Goal: Information Seeking & Learning: Check status

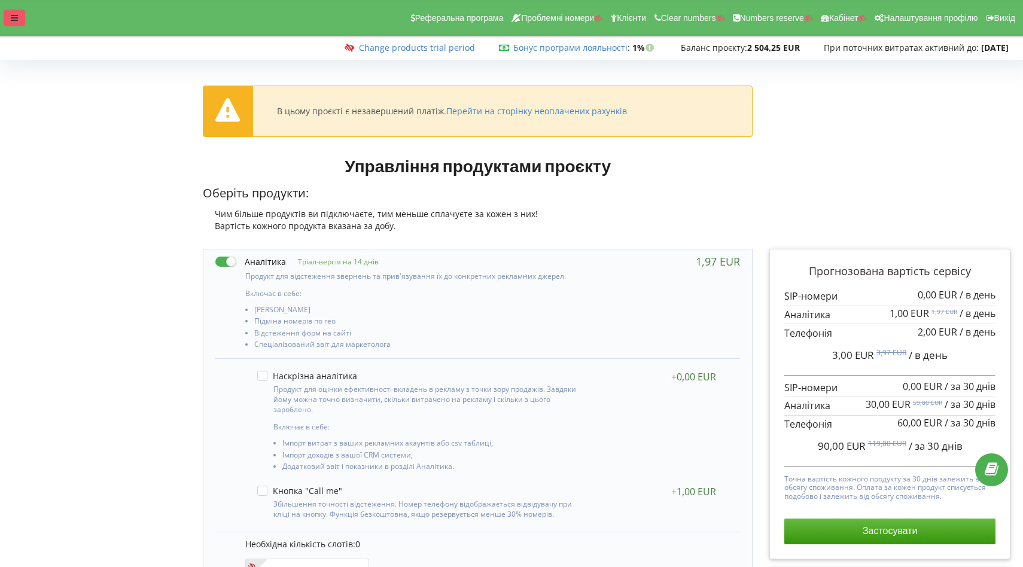
click at [14, 16] on icon at bounding box center [14, 18] width 7 height 8
click at [13, 20] on icon at bounding box center [14, 18] width 7 height 8
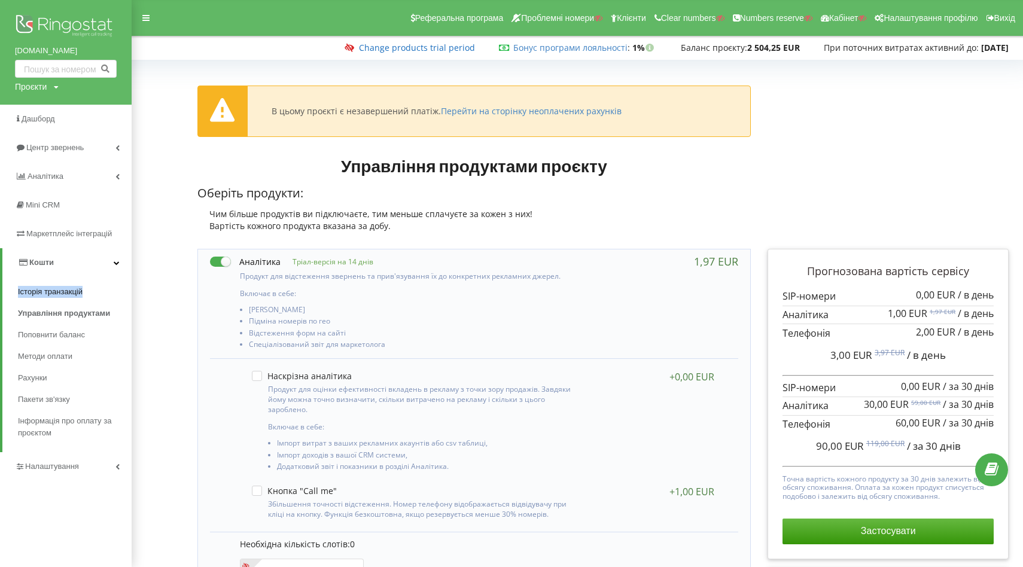
click at [423, 50] on link "Change products trial period" at bounding box center [417, 47] width 116 height 11
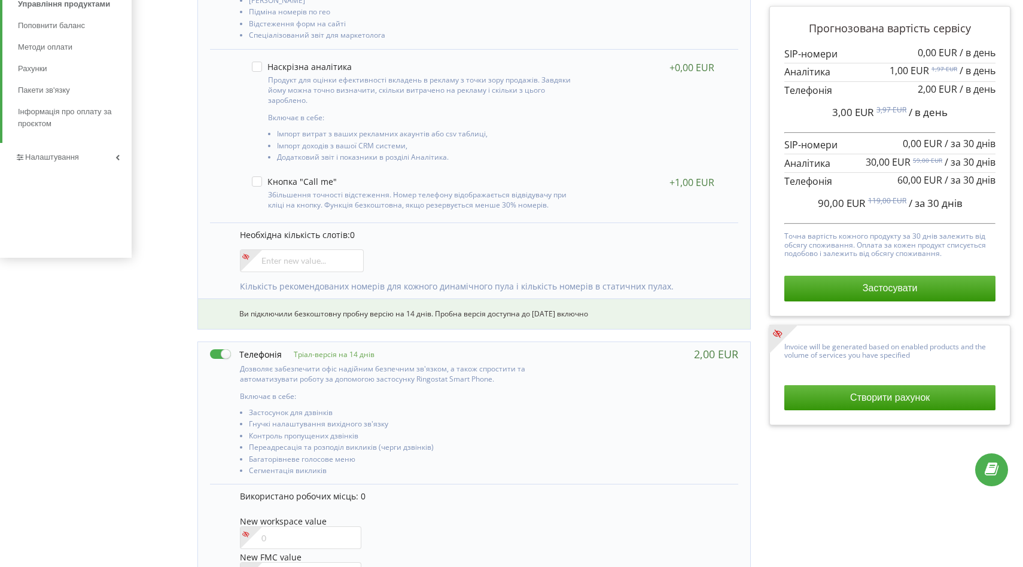
scroll to position [296, 0]
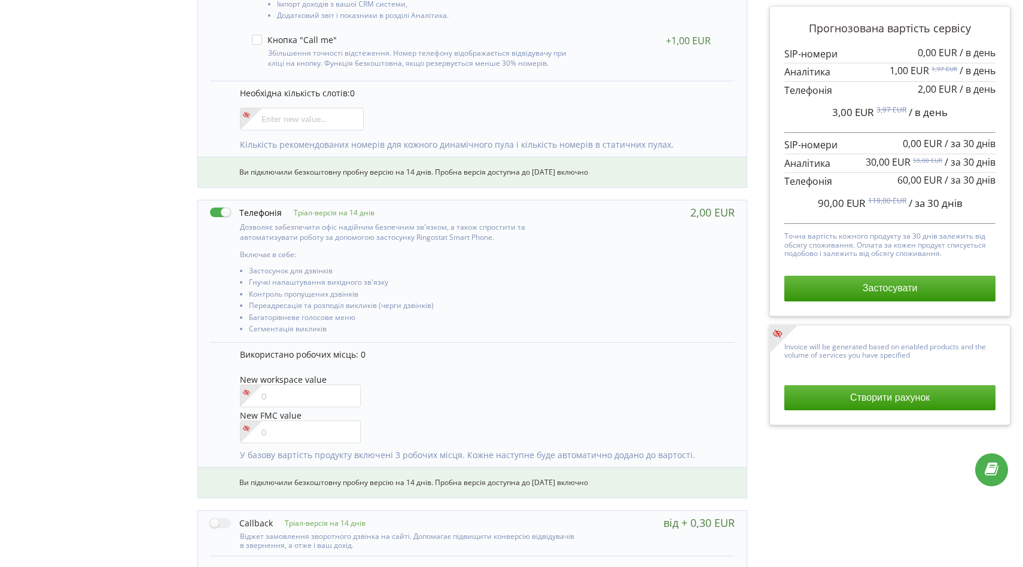
scroll to position [0, 5]
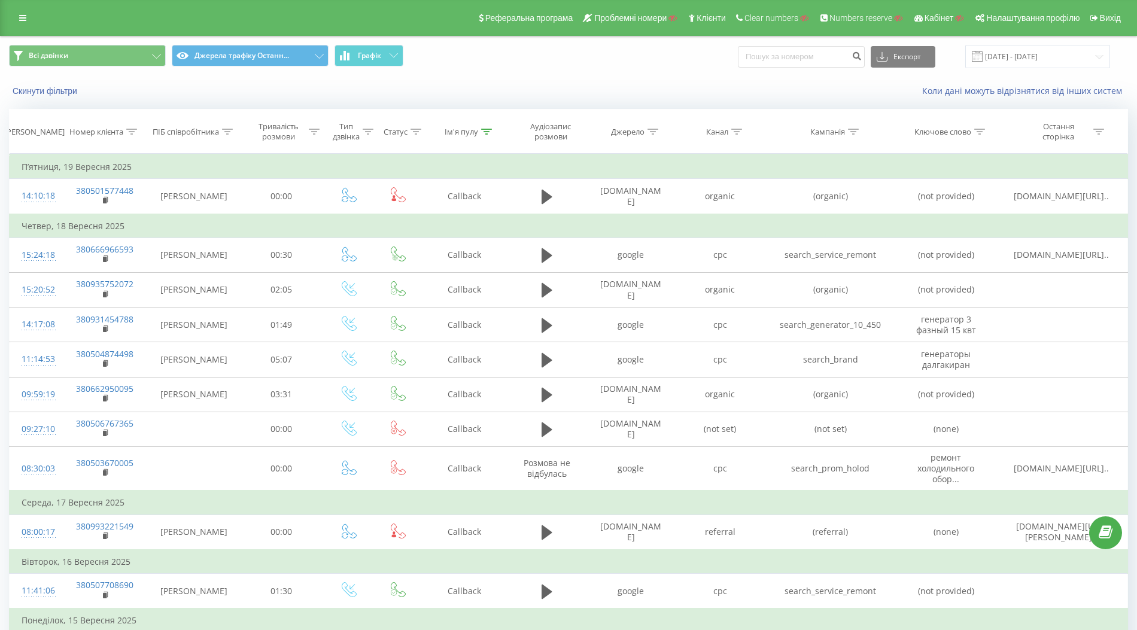
click at [369, 129] on icon at bounding box center [368, 132] width 11 height 6
click at [351, 220] on div "Введіть значення" at bounding box center [342, 219] width 85 height 10
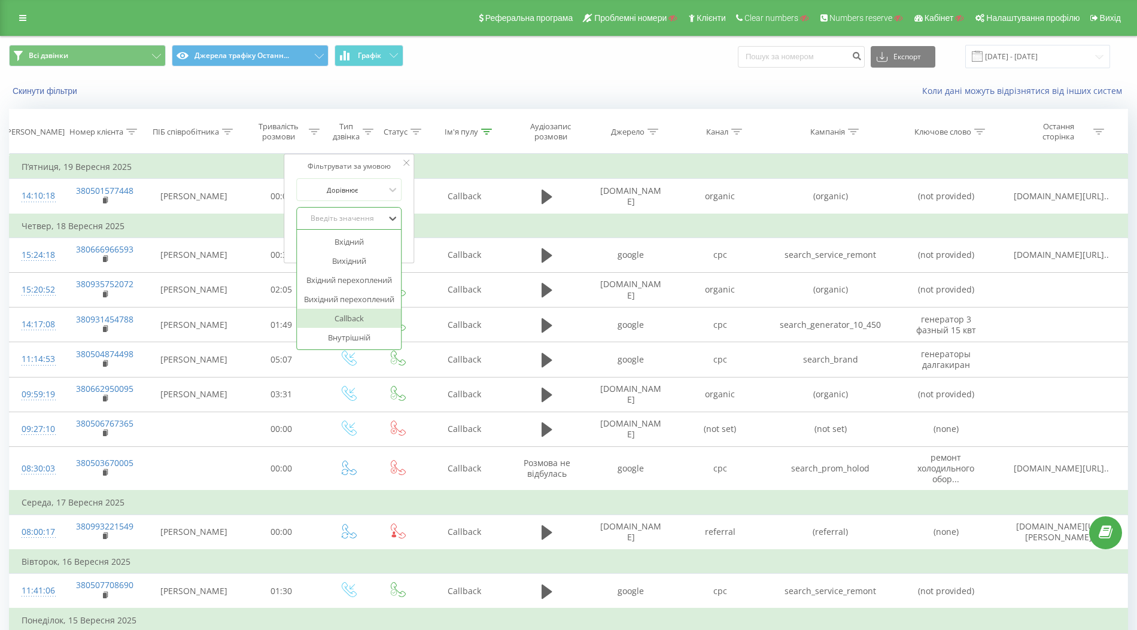
click at [345, 313] on div "Callback" at bounding box center [349, 318] width 104 height 19
click at [384, 242] on span "OK" at bounding box center [375, 242] width 34 height 19
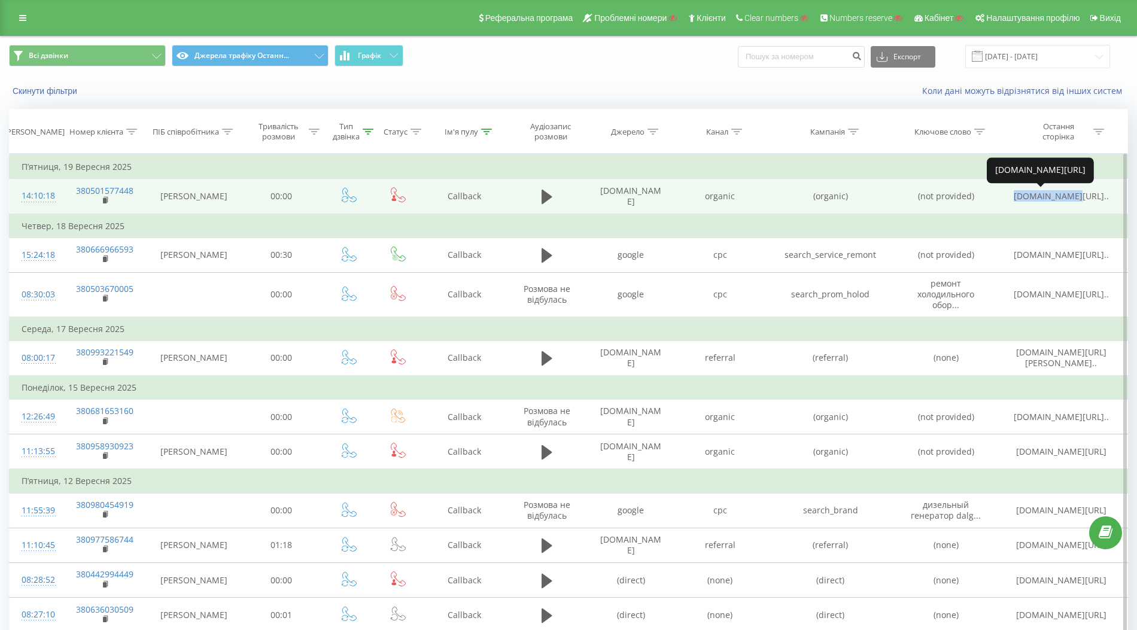
drag, startPoint x: 1009, startPoint y: 195, endPoint x: 1061, endPoint y: 195, distance: 52.1
click at [1061, 195] on span "dalgakiran.ua/uk/product..." at bounding box center [1061, 195] width 95 height 11
copy span "dalgakiran.ua"
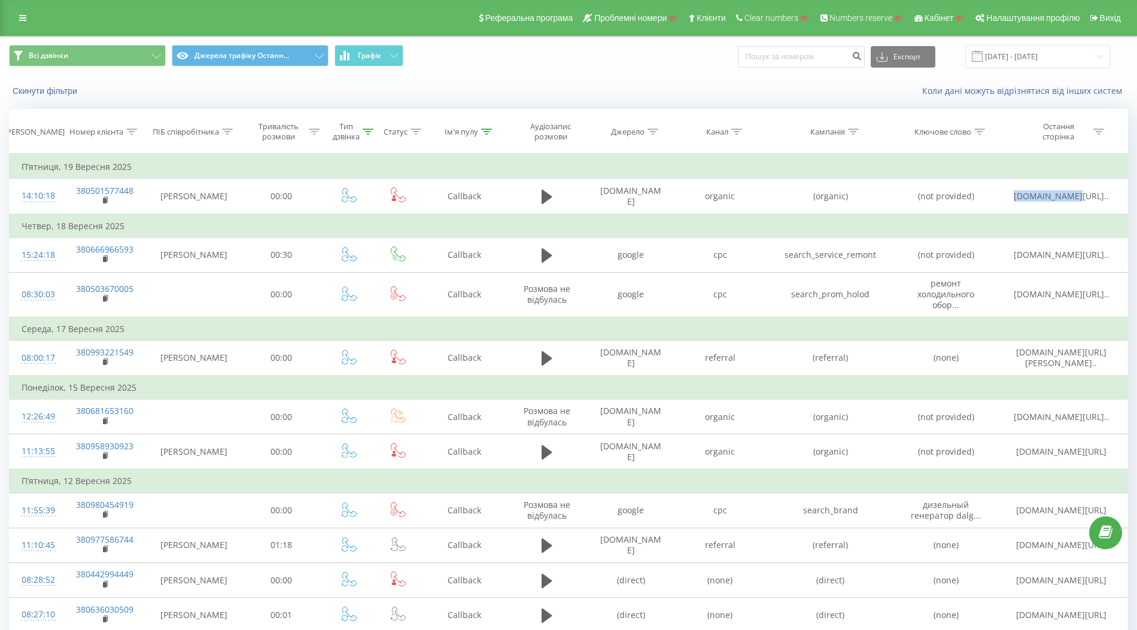
click at [692, 77] on div "Скинути фільтри Коли дані можуть відрізнятися вiд інших систем" at bounding box center [569, 91] width 1136 height 29
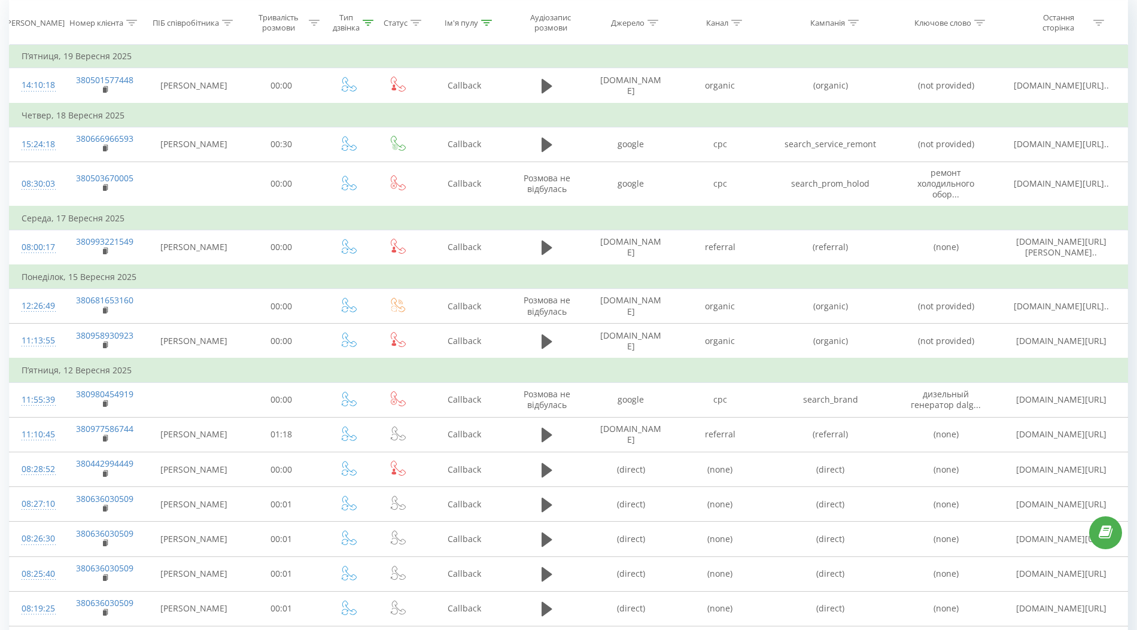
scroll to position [109, 0]
click at [487, 20] on icon at bounding box center [486, 23] width 11 height 6
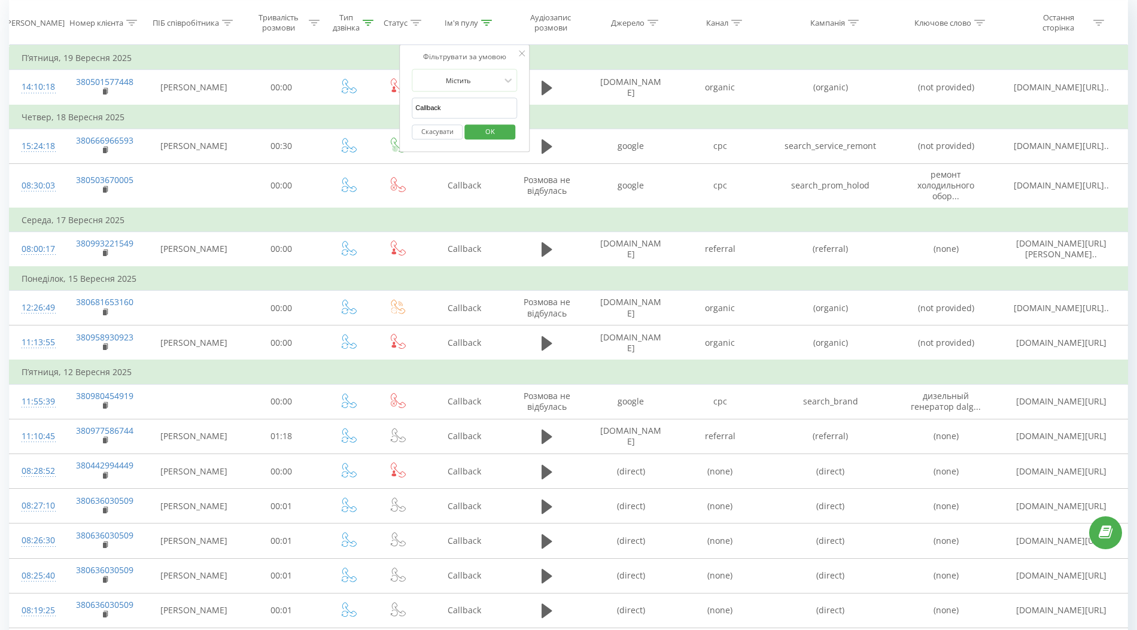
click at [487, 20] on icon at bounding box center [486, 23] width 11 height 6
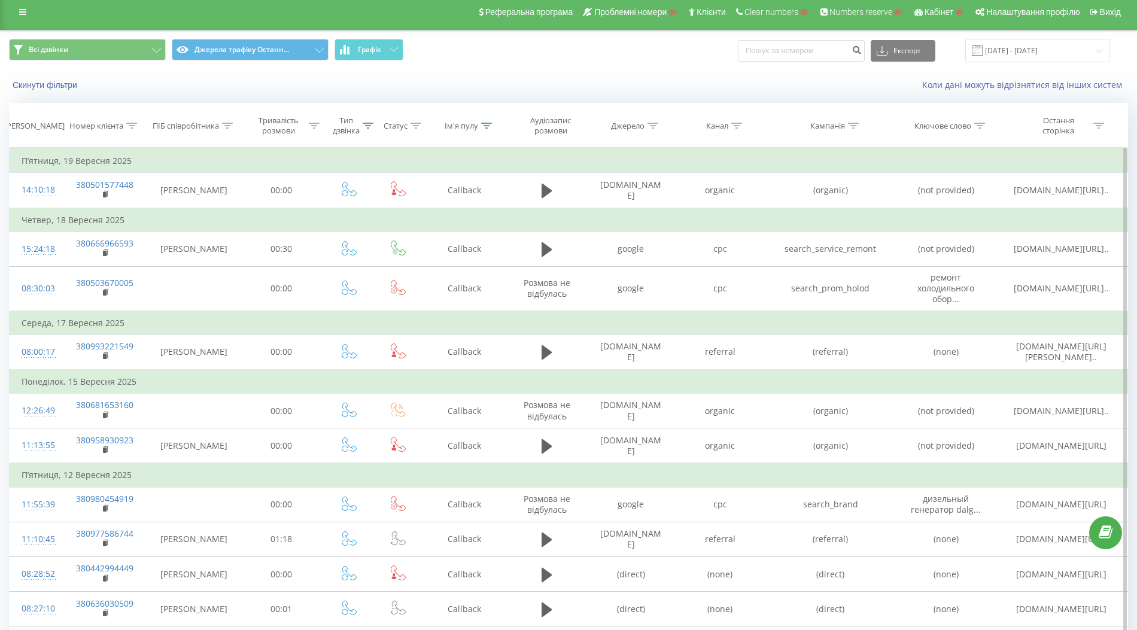
scroll to position [0, 0]
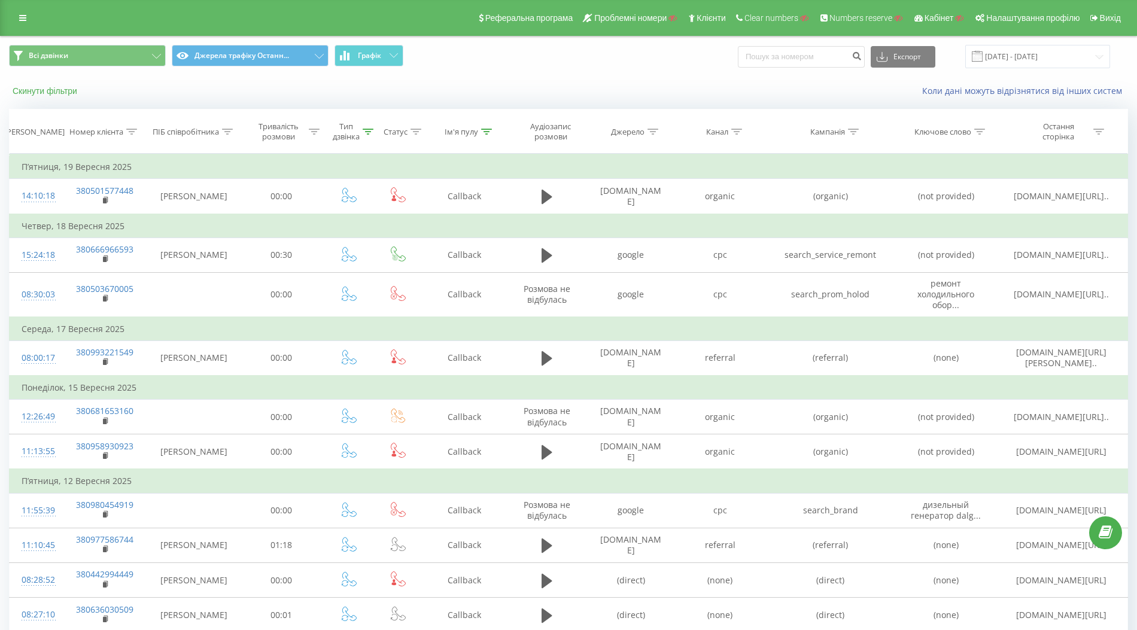
click at [40, 90] on button "Скинути фільтри" at bounding box center [46, 91] width 74 height 11
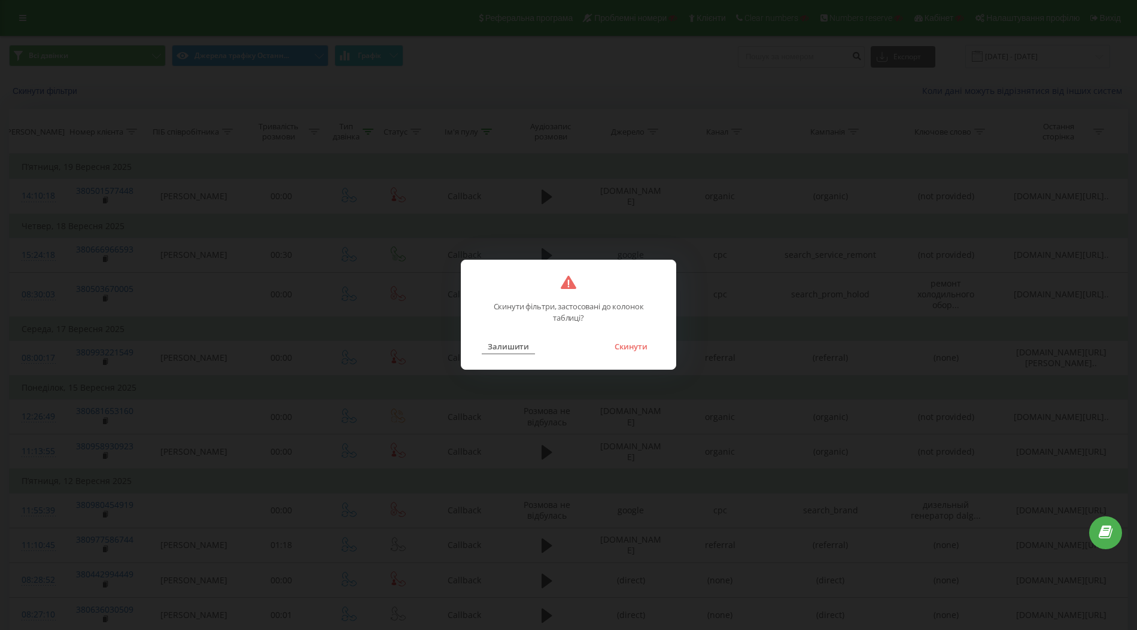
click at [500, 348] on button "Залишити" at bounding box center [508, 347] width 53 height 16
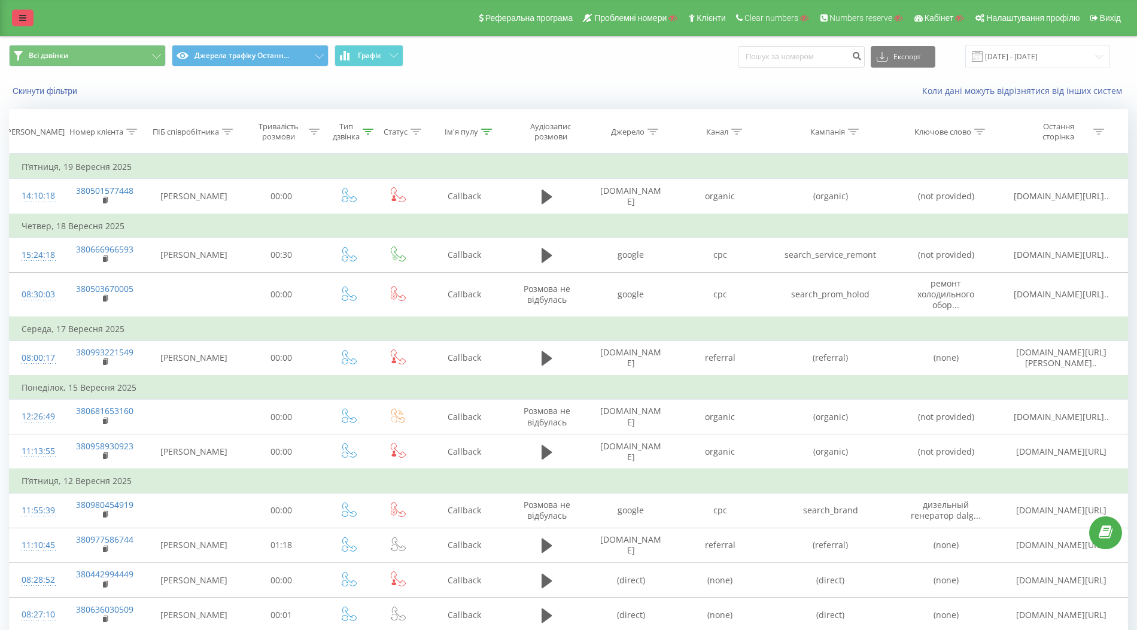
click at [23, 15] on icon at bounding box center [22, 18] width 7 height 8
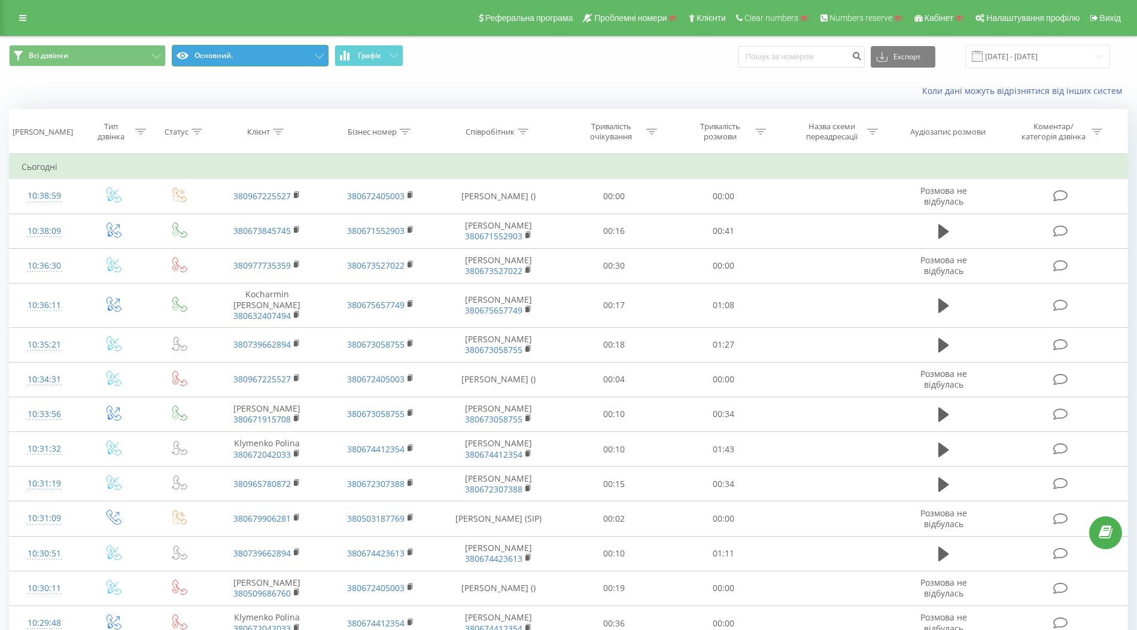
click at [303, 66] on button "Основний." at bounding box center [250, 56] width 157 height 22
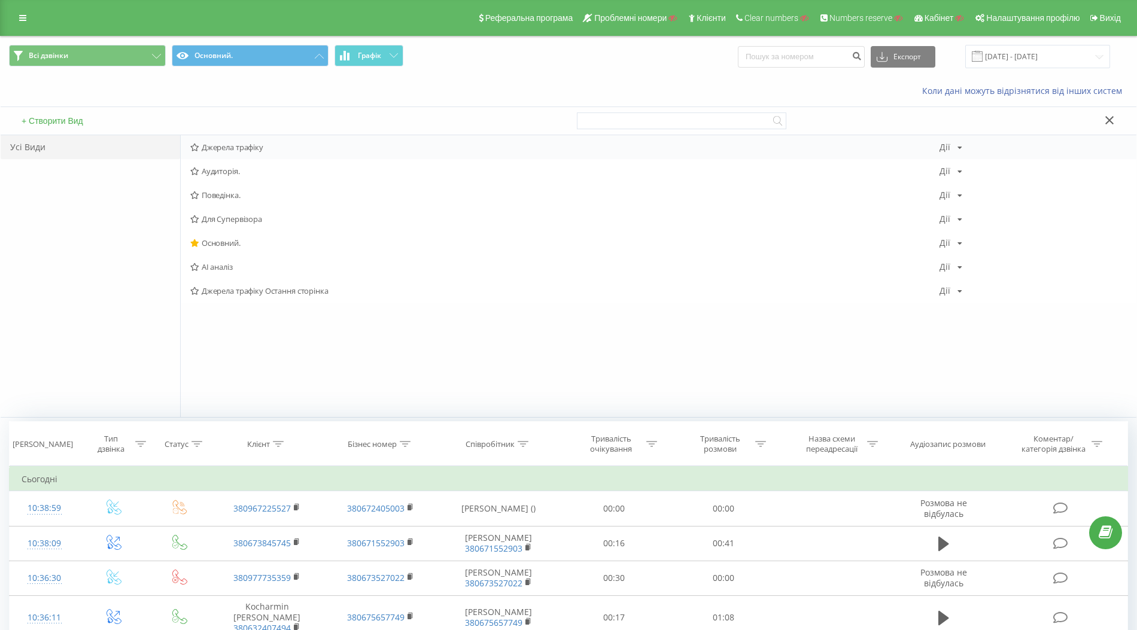
click at [250, 146] on span "Джерела трафіку" at bounding box center [564, 147] width 749 height 8
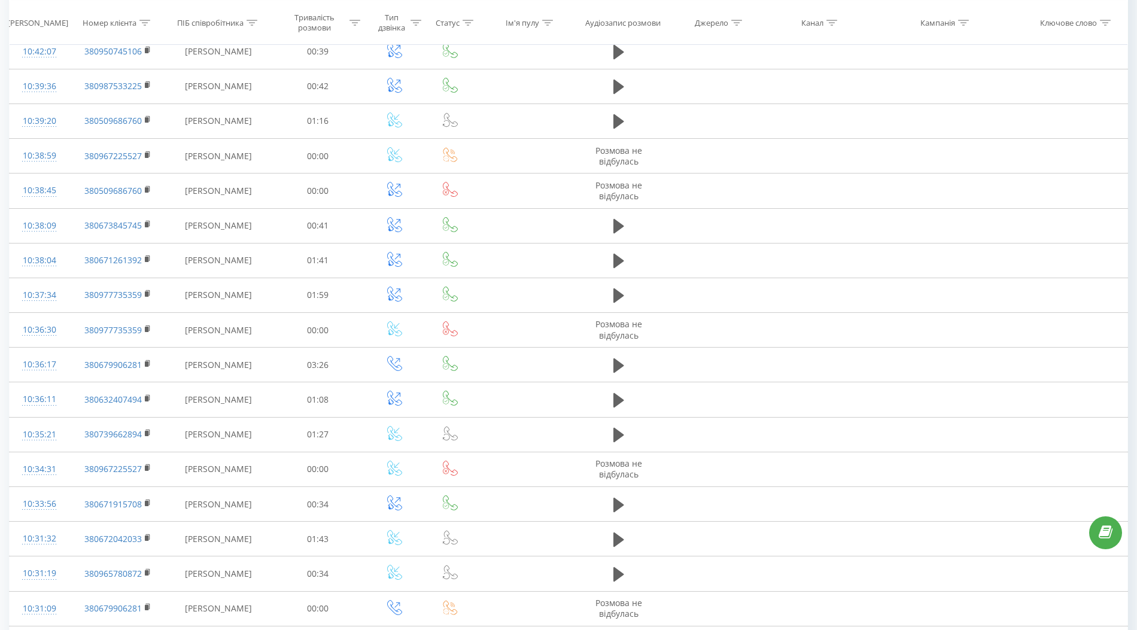
scroll to position [455, 0]
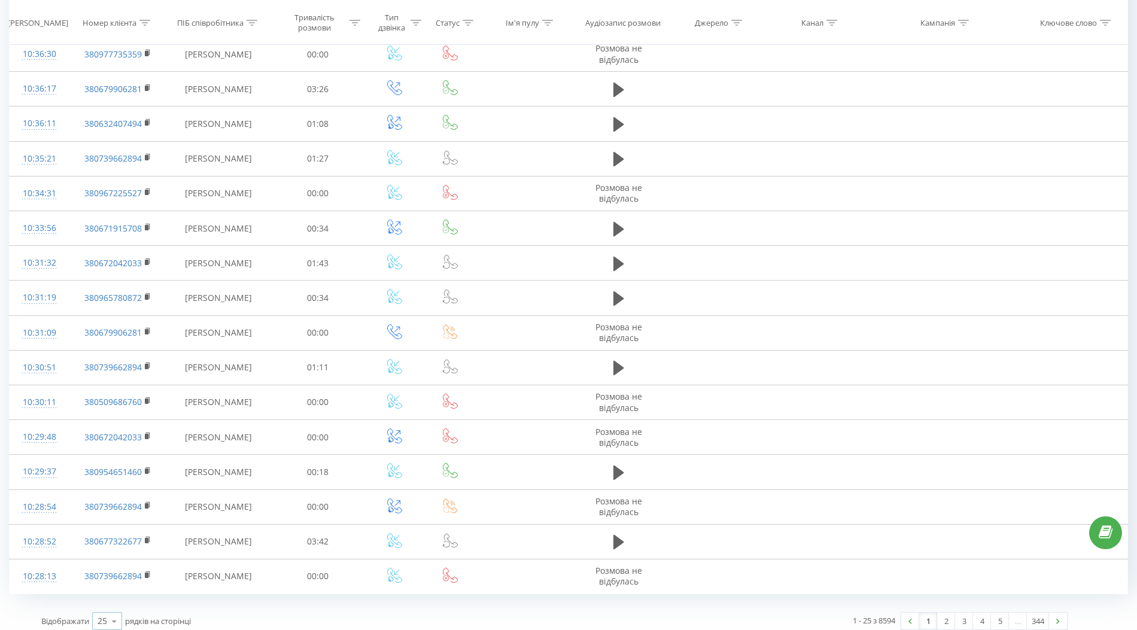
click at [116, 613] on icon at bounding box center [114, 621] width 18 height 23
click at [110, 599] on span "100" at bounding box center [105, 604] width 14 height 11
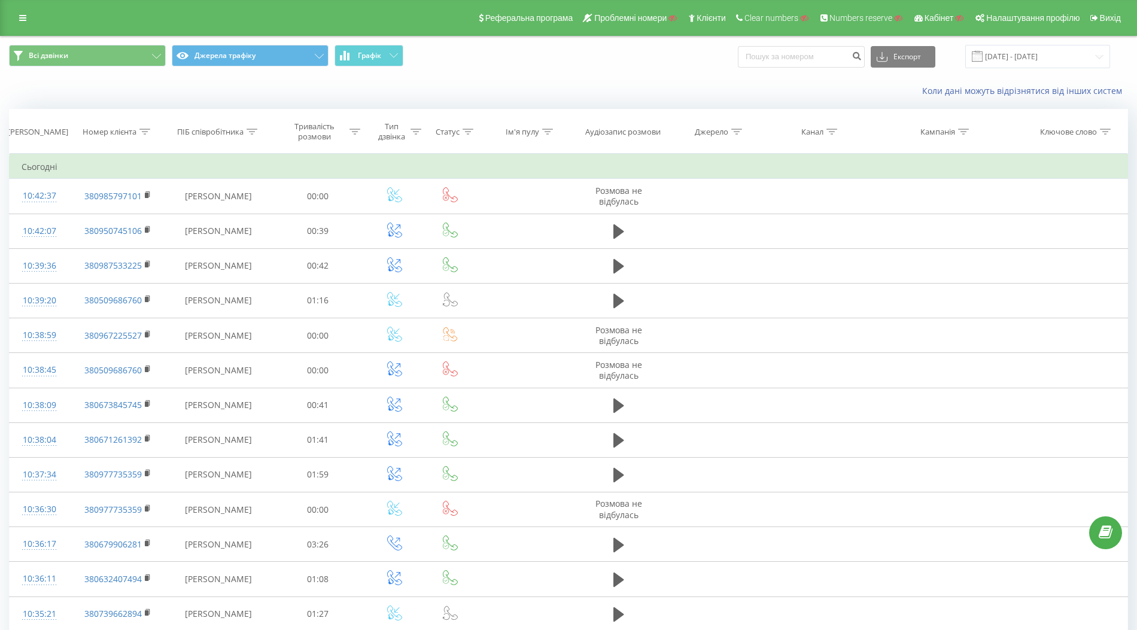
click at [738, 135] on div at bounding box center [736, 132] width 11 height 10
click at [730, 187] on div at bounding box center [708, 189] width 85 height 11
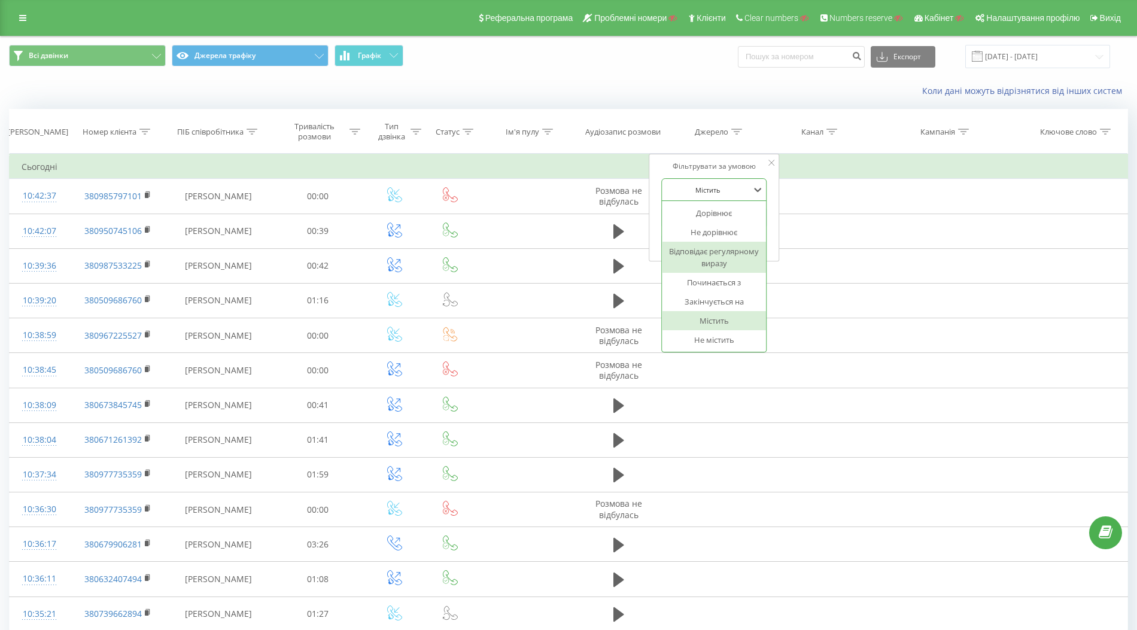
click at [725, 248] on div "Відповідає регулярному виразу" at bounding box center [715, 257] width 104 height 31
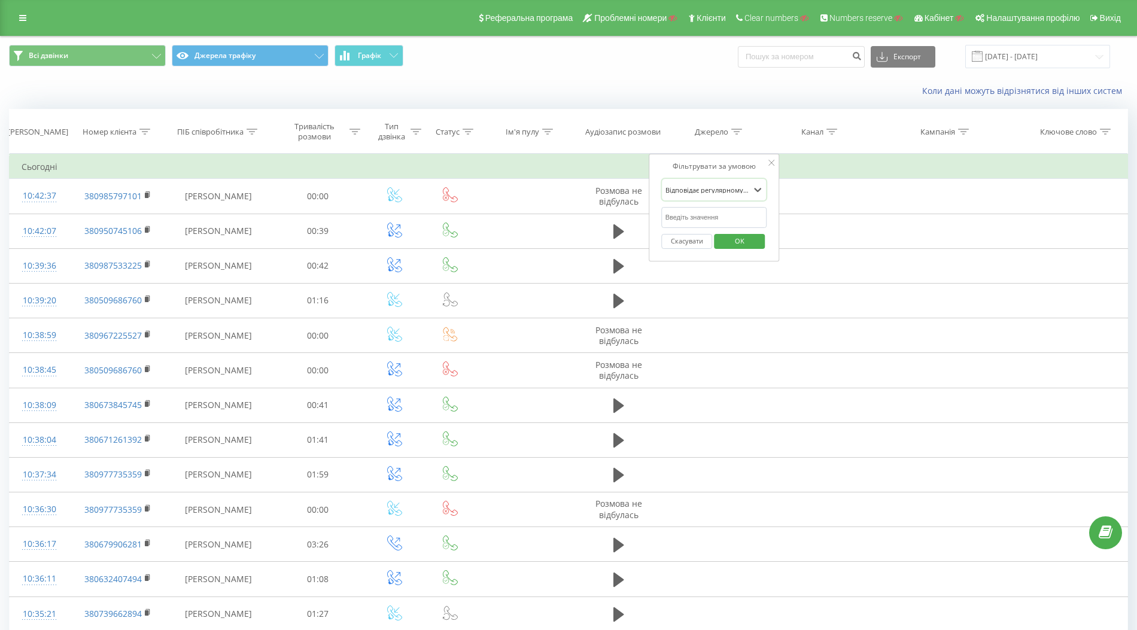
click at [716, 215] on input "text" at bounding box center [714, 217] width 105 height 21
type input "^.+$"
click at [748, 239] on span "OK" at bounding box center [740, 241] width 34 height 19
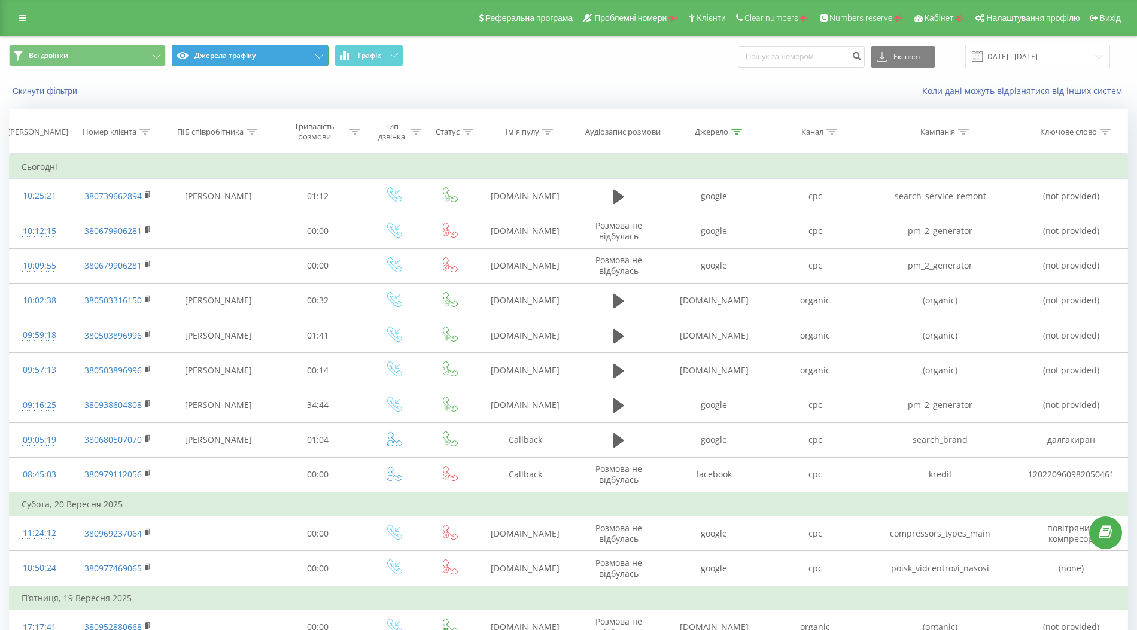
click at [302, 53] on button "Джерела трафіку" at bounding box center [250, 56] width 157 height 22
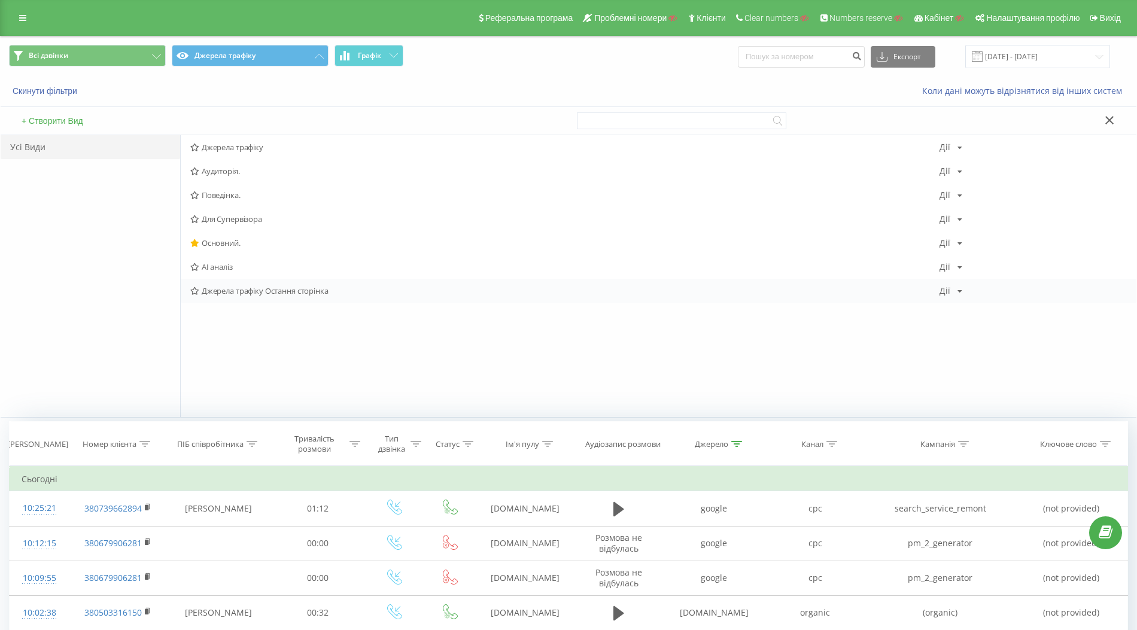
click at [357, 296] on div "Джерела трафіку Остання сторінка Дії Редагувати Копіювати Видалити За замовчува…" at bounding box center [659, 291] width 956 height 24
click at [310, 291] on span "Джерела трафіку Остання сторінка" at bounding box center [564, 291] width 749 height 8
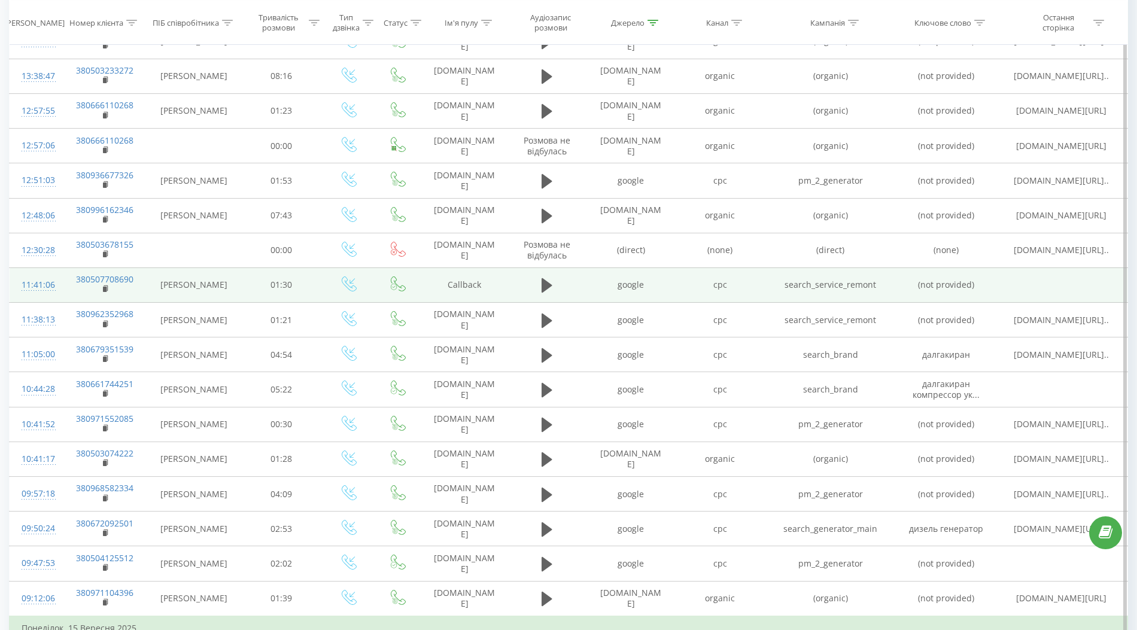
scroll to position [2203, 0]
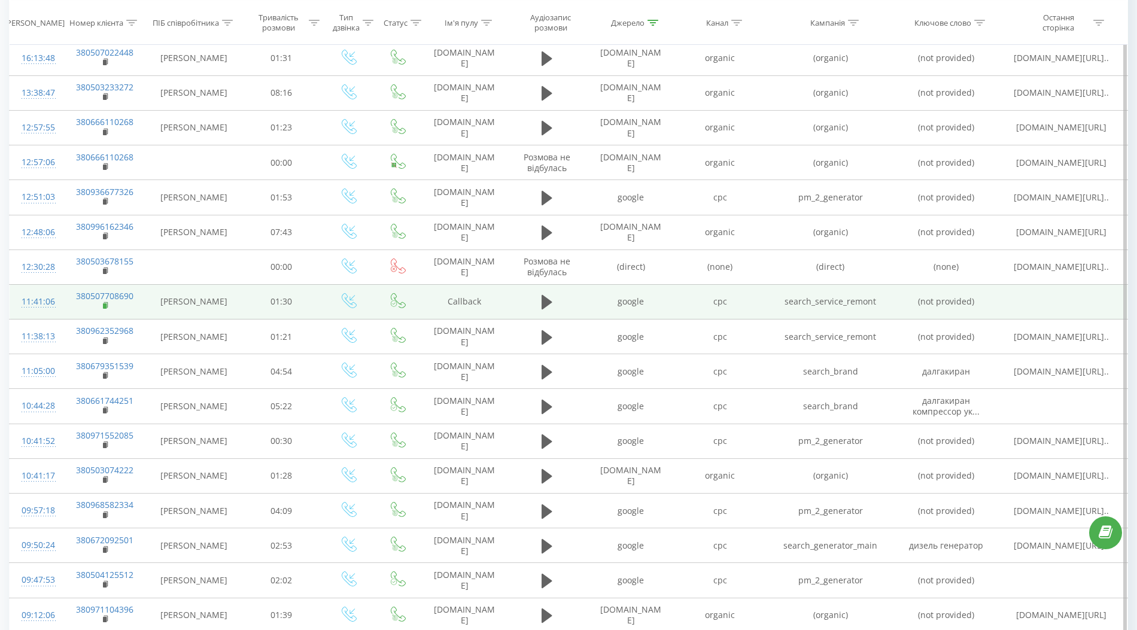
click at [105, 306] on rect at bounding box center [105, 305] width 4 height 5
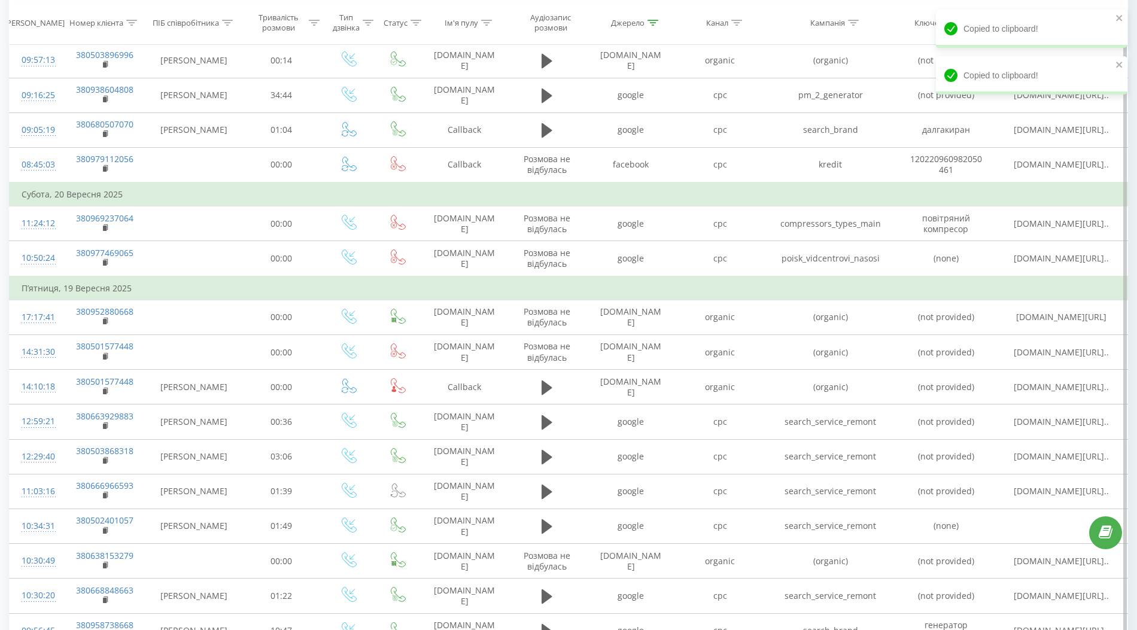
scroll to position [0, 0]
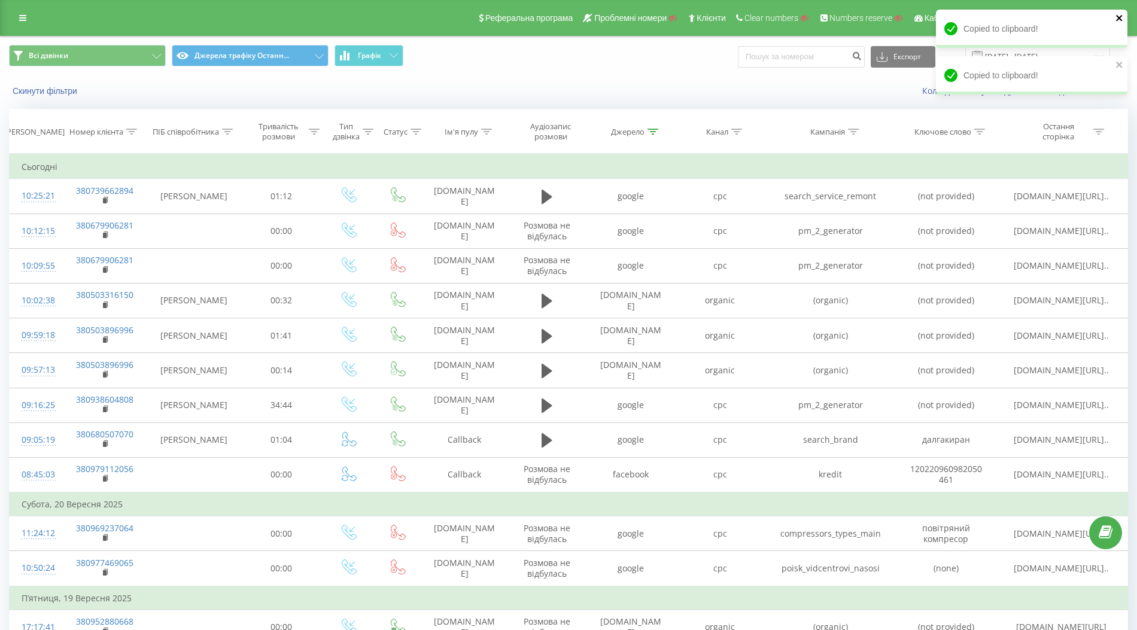
click at [1122, 19] on icon "close" at bounding box center [1120, 18] width 8 height 10
click at [1120, 19] on icon "close" at bounding box center [1119, 18] width 6 height 6
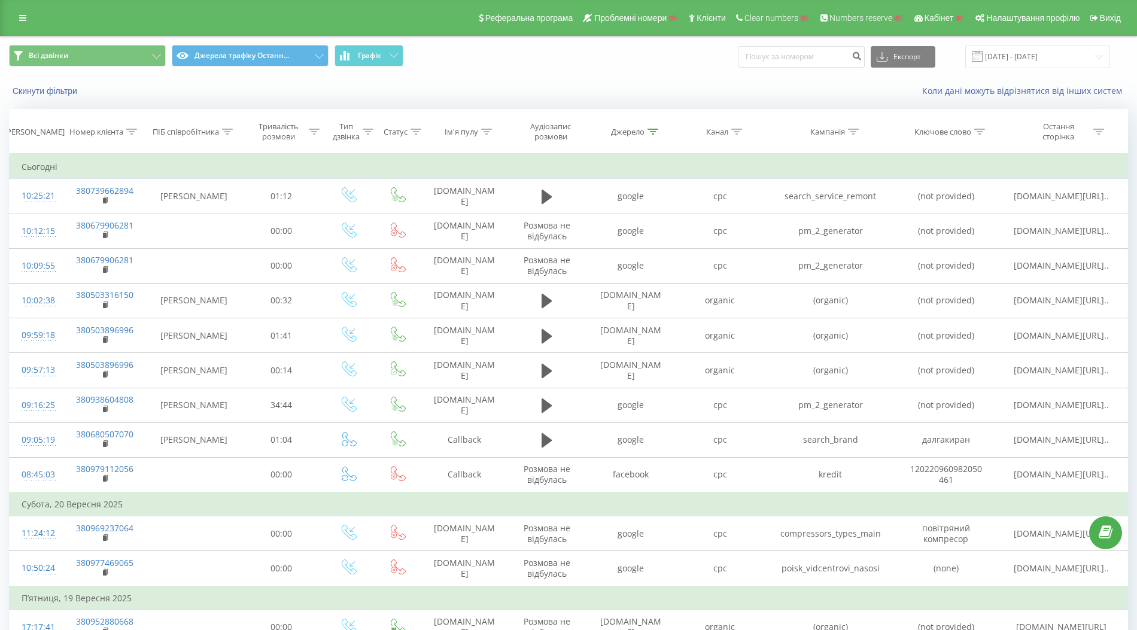
click at [1102, 132] on icon at bounding box center [1098, 132] width 11 height 6
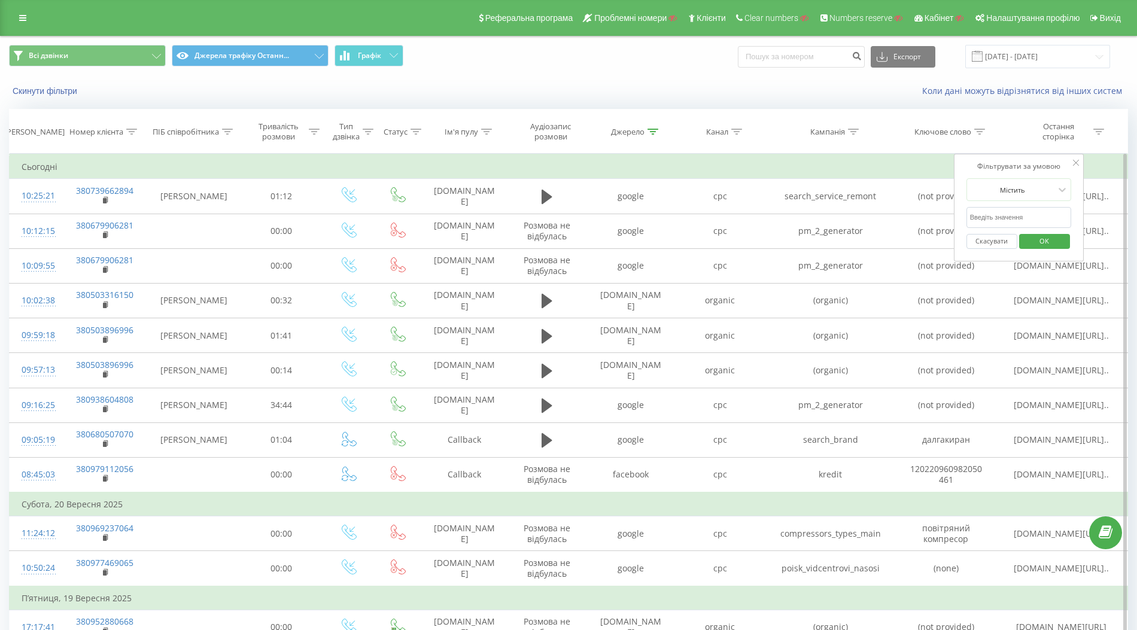
click at [1019, 215] on input "text" at bounding box center [1019, 217] width 105 height 21
paste input "shop"
click at [1050, 241] on span "OK" at bounding box center [1045, 241] width 34 height 19
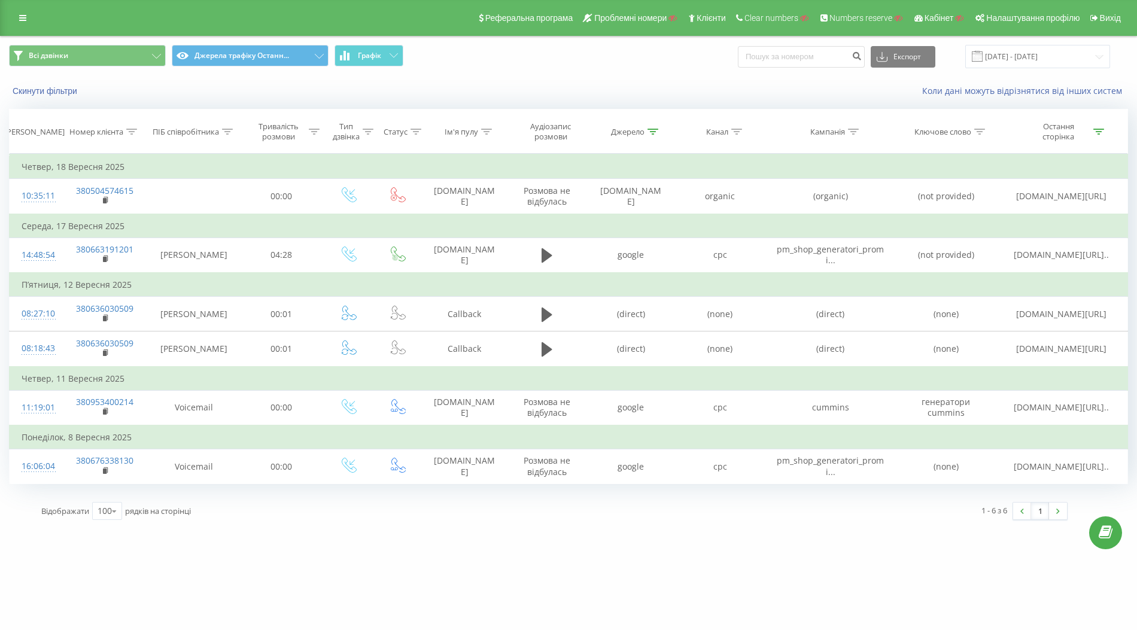
click at [1099, 129] on icon at bounding box center [1098, 132] width 11 height 6
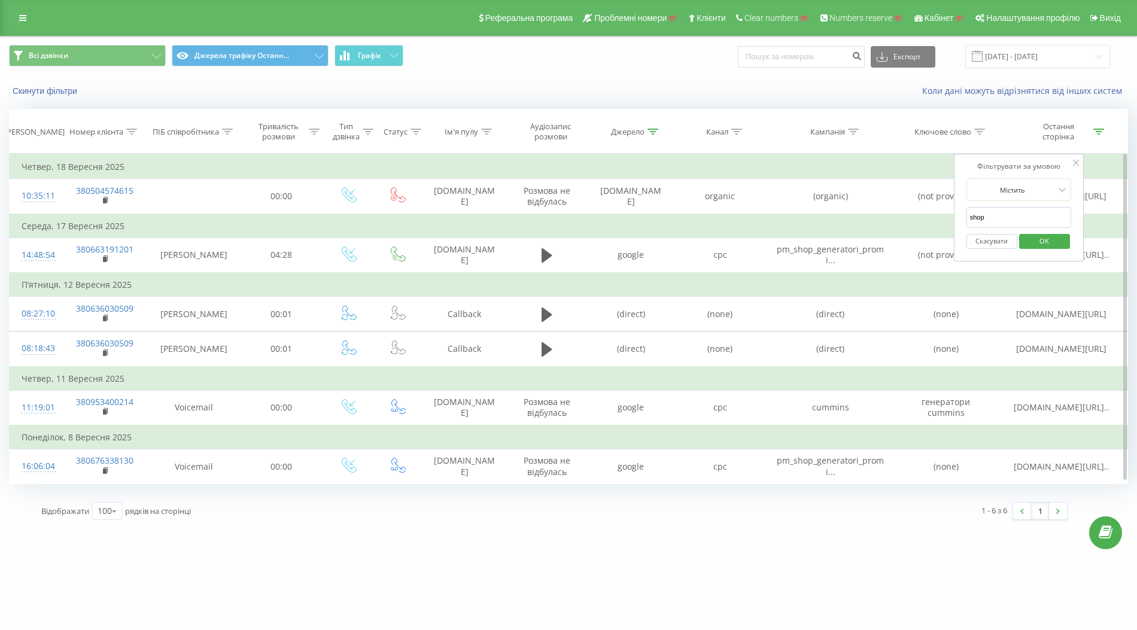
click at [975, 215] on input "shop" at bounding box center [1019, 217] width 105 height 21
click button "OK" at bounding box center [1044, 241] width 51 height 15
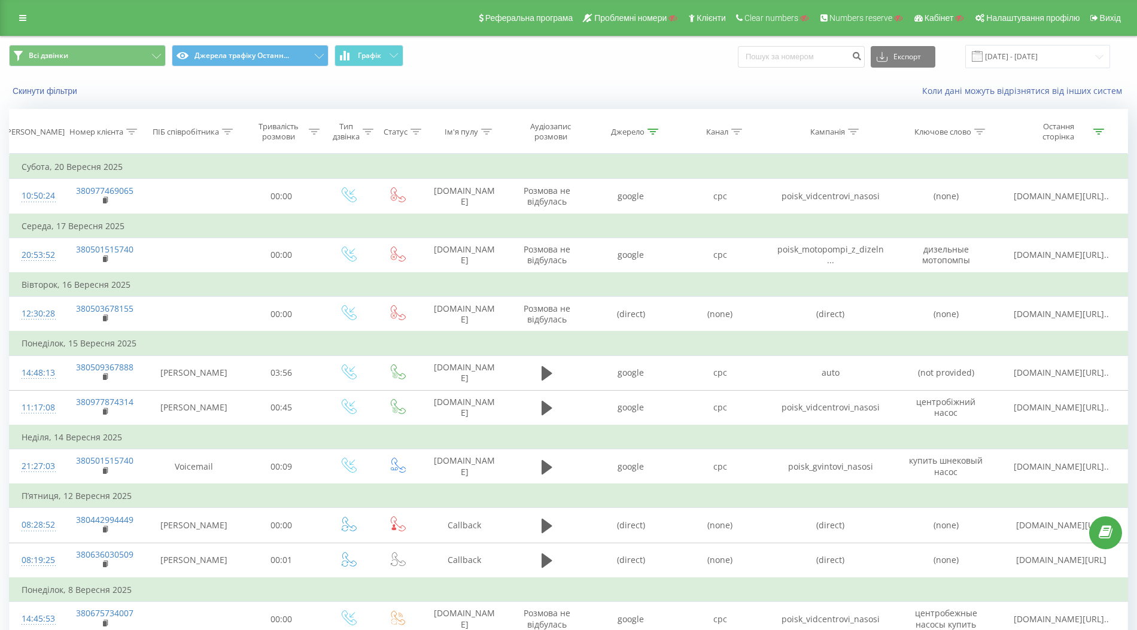
click at [1100, 133] on icon at bounding box center [1098, 132] width 11 height 6
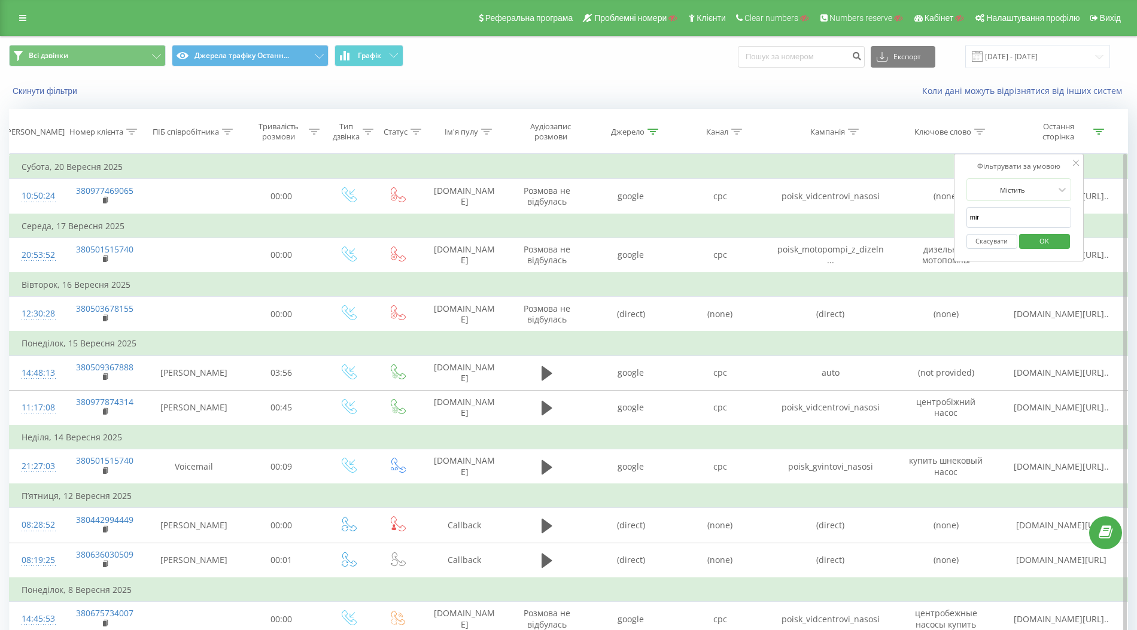
click at [986, 216] on input "mir" at bounding box center [1019, 217] width 105 height 21
type input "shop"
click button "OK" at bounding box center [1044, 241] width 51 height 15
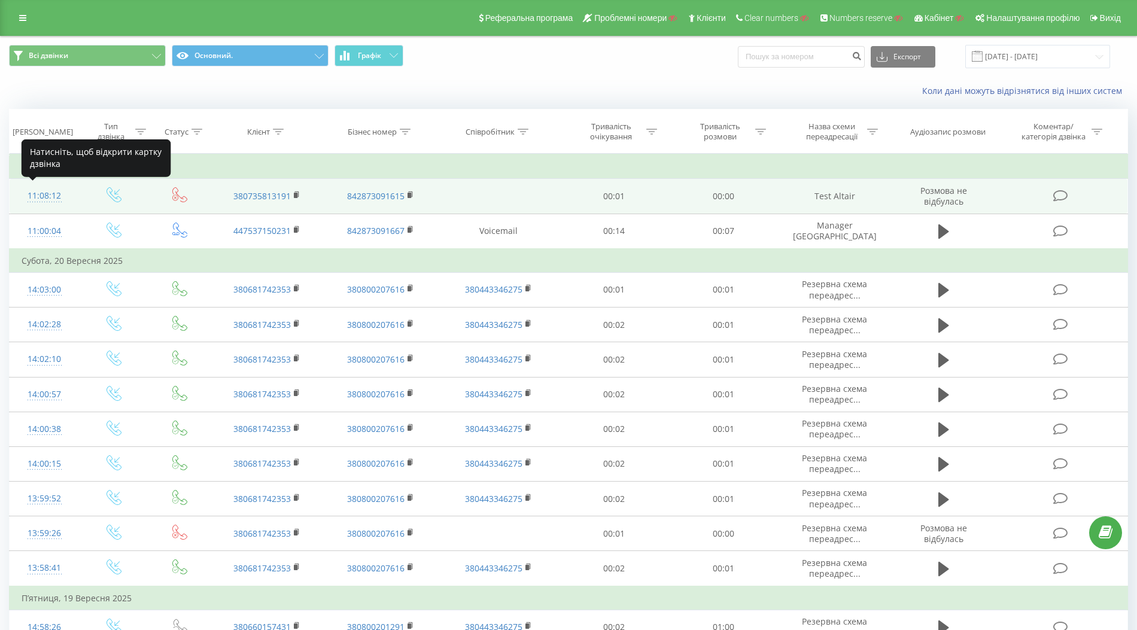
click at [46, 195] on div "11:08:12" at bounding box center [44, 195] width 45 height 23
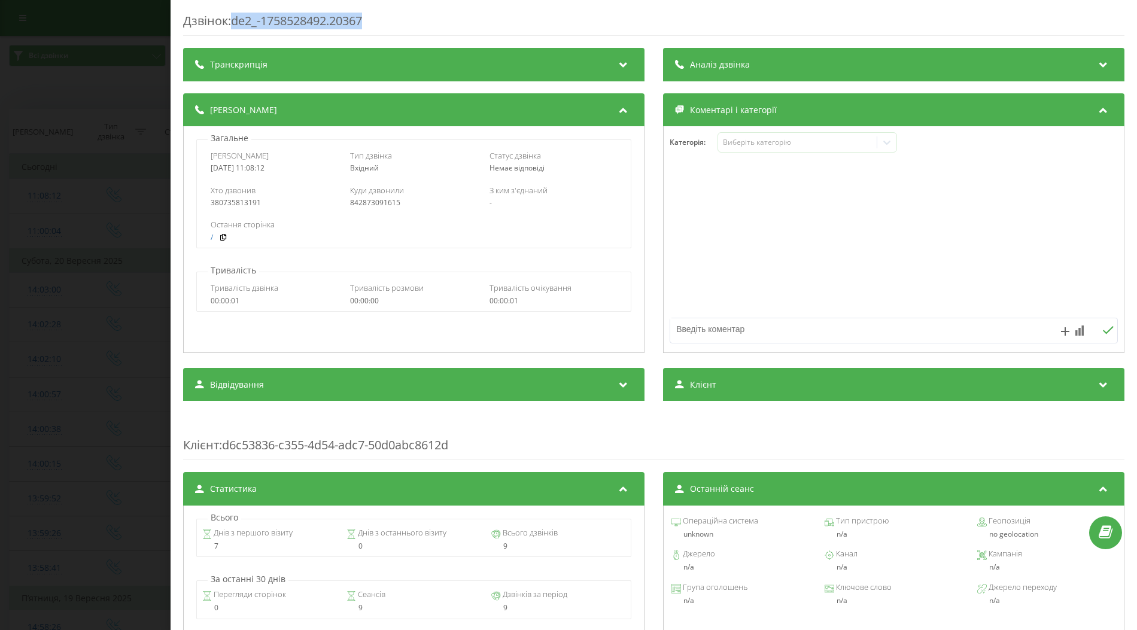
drag, startPoint x: 236, startPoint y: 25, endPoint x: 388, endPoint y: 22, distance: 152.0
click at [388, 22] on div "Дзвінок : de2_-1758528492.20367" at bounding box center [653, 24] width 941 height 23
copy div "de2_-1758528492.20367"
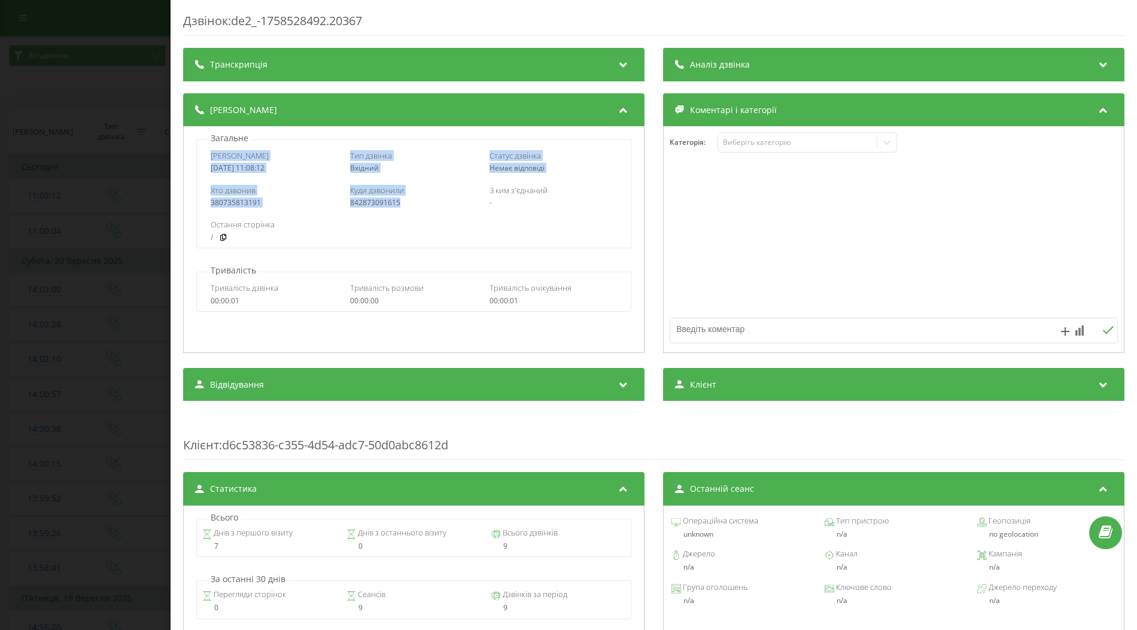
drag, startPoint x: 211, startPoint y: 155, endPoint x: 411, endPoint y: 202, distance: 206.0
click at [411, 202] on div "Дата дзвінка [DATE] 11:08:12 Тип дзвінка Вхідний Статус дзвінка Немає відповіді…" at bounding box center [413, 193] width 435 height 109
copy div "Дата дзвінка [DATE] 11:08:12 Тип дзвінка Вхідний Статус дзвінка Немає відповіді…"
click at [652, 226] on div "Деталі дзвінка Загальне Дата дзвінка 2025-09-22 11:08:12 Тип дзвінка Вхідний Ст…" at bounding box center [653, 224] width 941 height 263
click at [135, 266] on div "Дзвінок : de2_-1758528492.20367 Транскрипція Для AI-аналізу майбутніх дзвінків …" at bounding box center [568, 315] width 1137 height 630
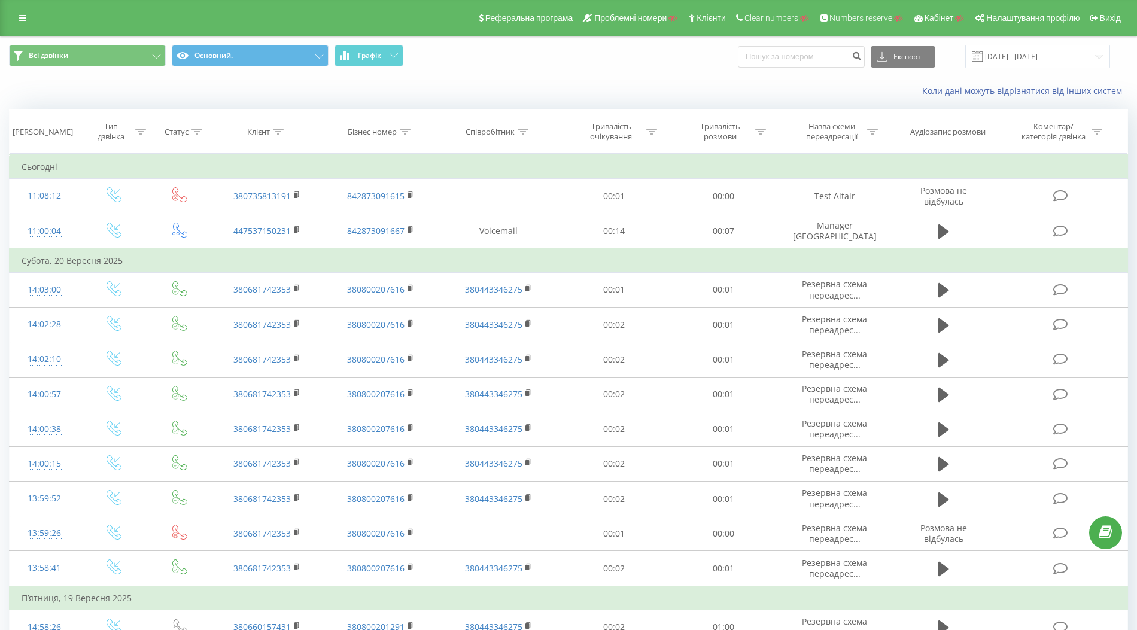
click at [19, 28] on div "Реферальна програма Проблемні номери Клієнти Clear numbers Numbers reserve Кабі…" at bounding box center [568, 18] width 1137 height 36
click at [26, 19] on link at bounding box center [23, 18] width 22 height 17
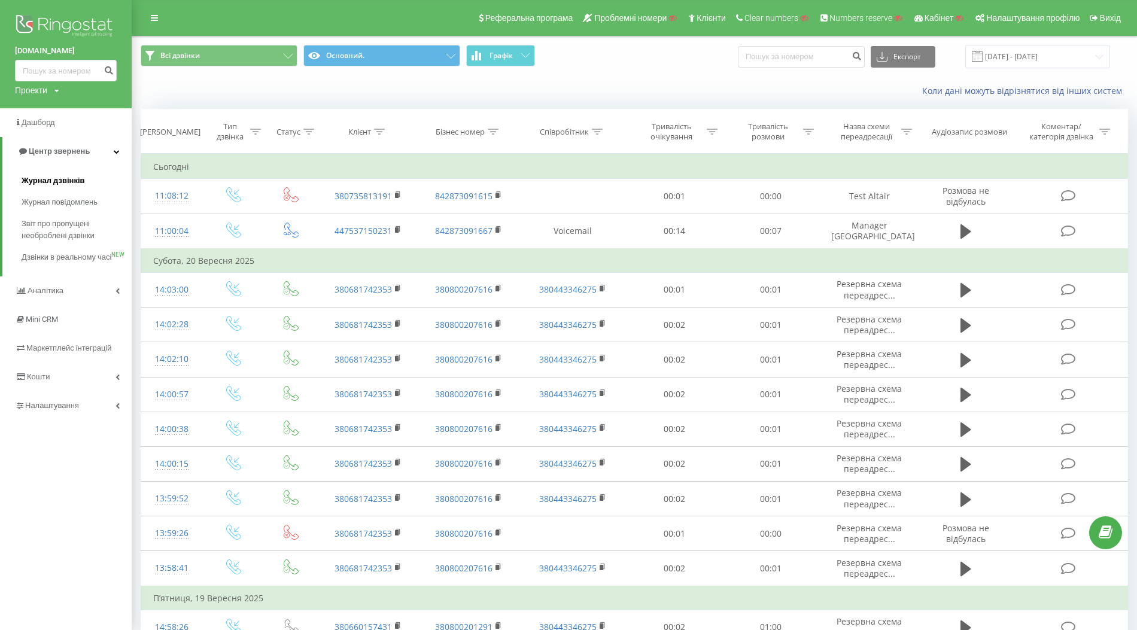
click at [56, 177] on span "Журнал дзвінків" at bounding box center [53, 181] width 63 height 12
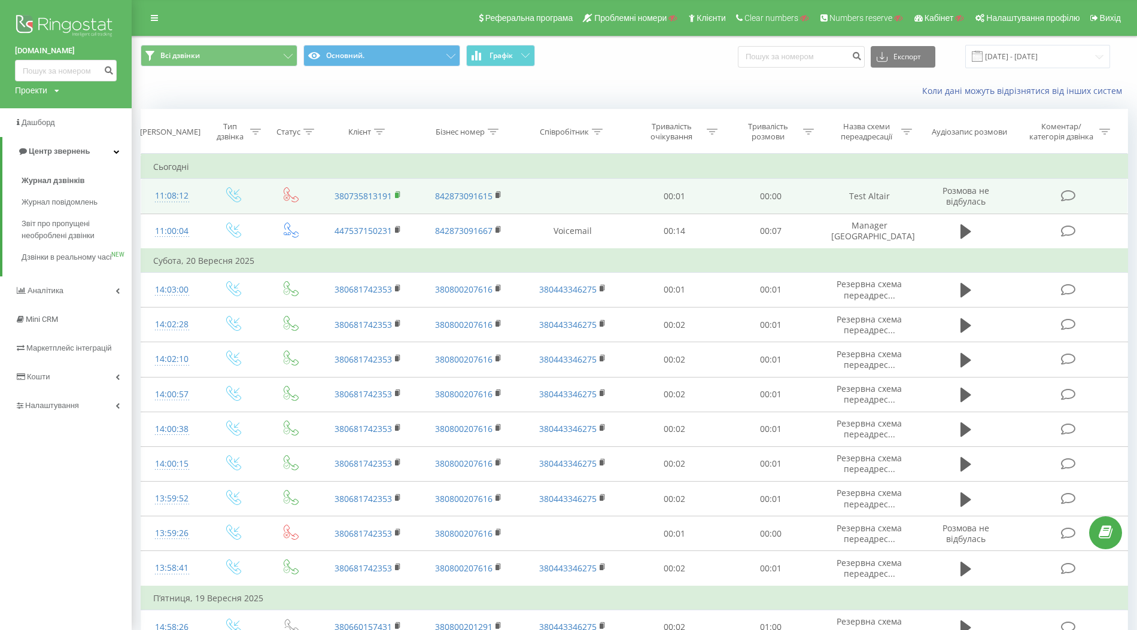
click at [399, 194] on rect at bounding box center [397, 195] width 4 height 5
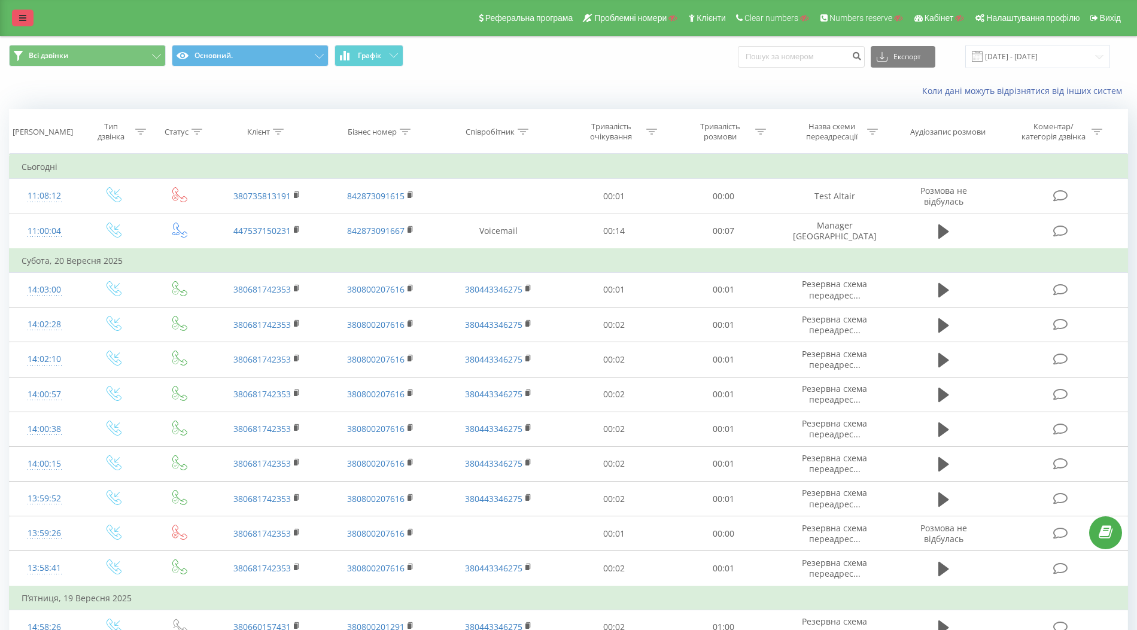
click at [25, 17] on icon at bounding box center [22, 18] width 7 height 8
